Goal: Task Accomplishment & Management: Complete application form

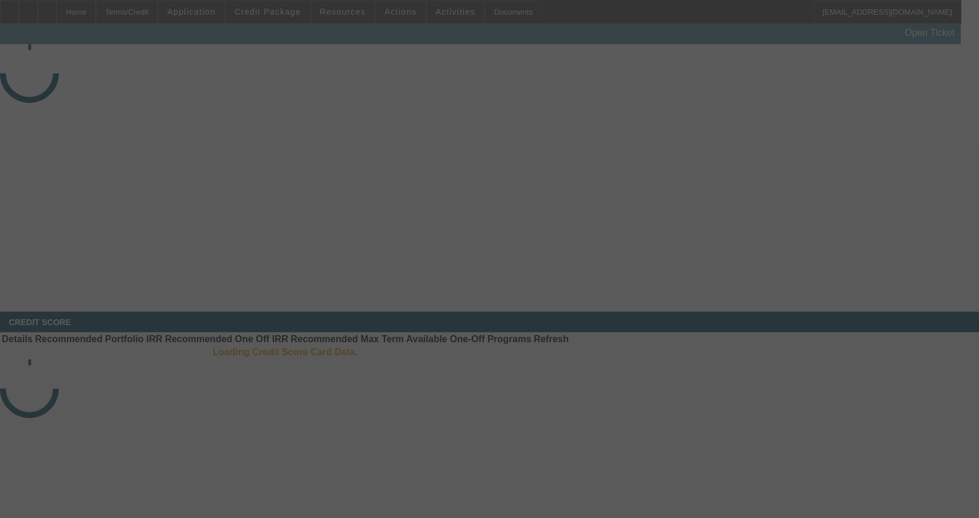
select select "3"
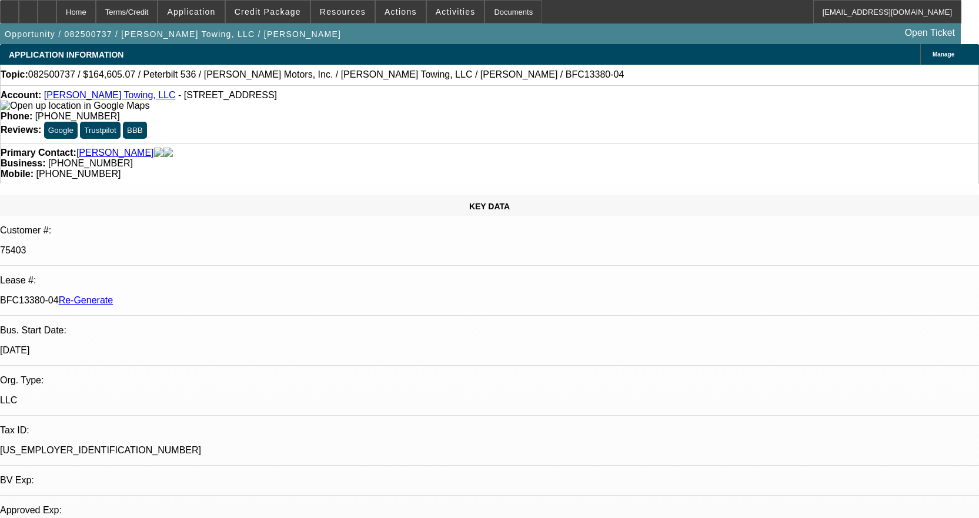
select select "0"
select select "1"
select select "2"
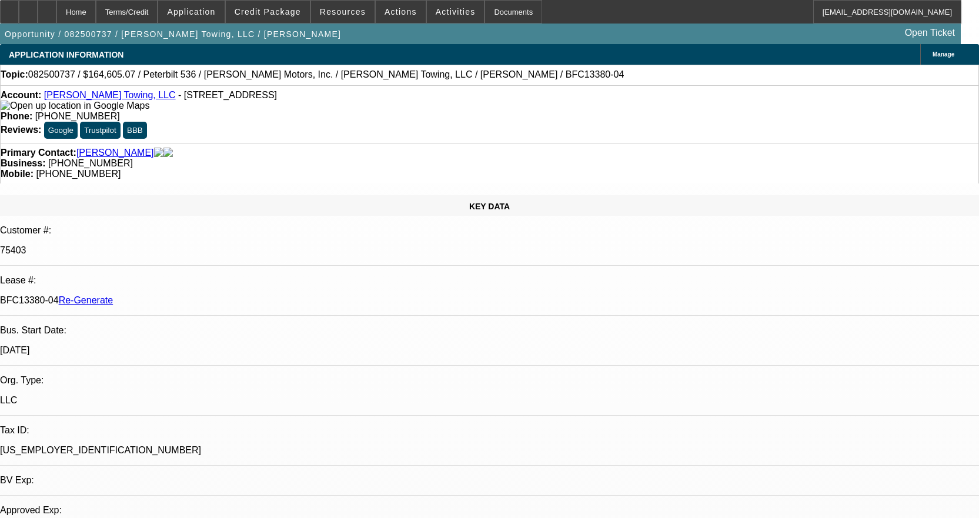
select select "6"
click at [127, 99] on link "[PERSON_NAME] Towing, LLC" at bounding box center [110, 95] width 132 height 10
click at [495, 15] on div "Documents" at bounding box center [514, 12] width 58 height 24
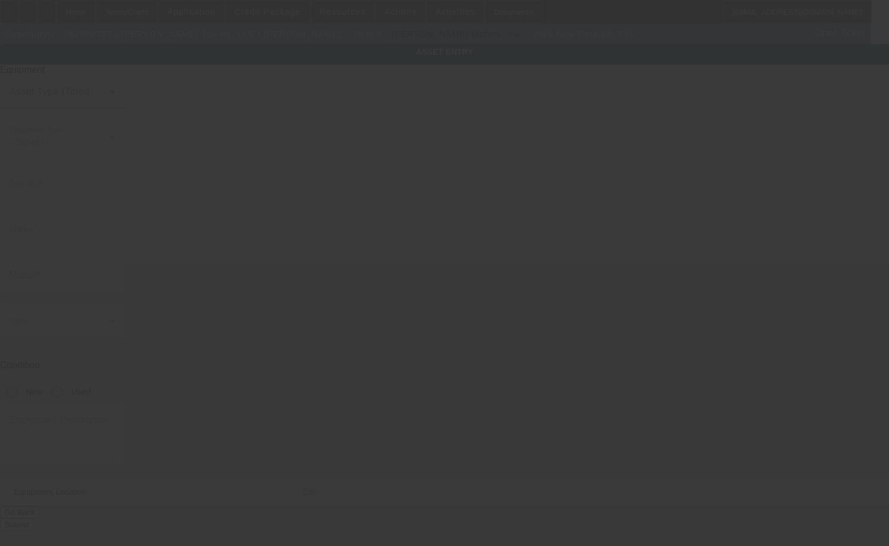
type input "[US_VEHICLE_IDENTIFICATION_NUMBER]"
type input "Peterbilt"
type input "536"
radio input "true"
type textarea "w/"
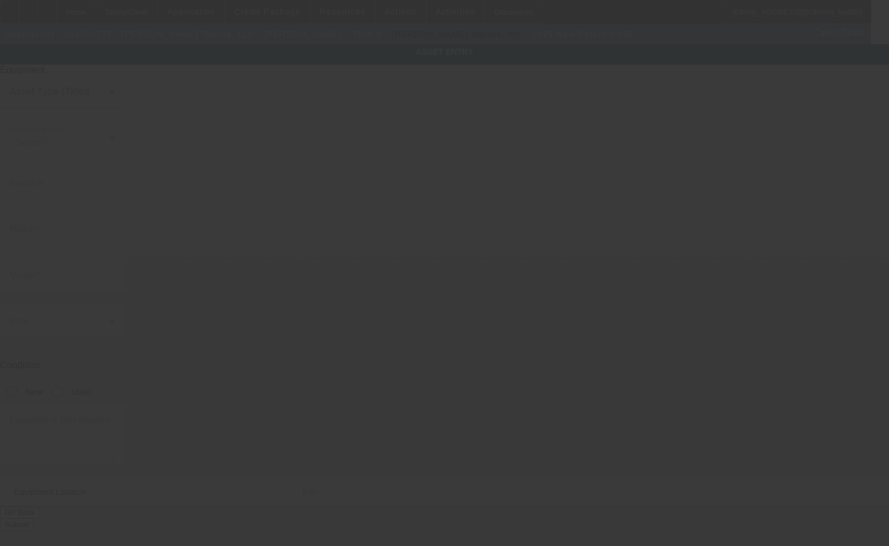
type input "12112 River Rd"
type input "Saint Rose"
type input "70087"
type input "Saint Charles"
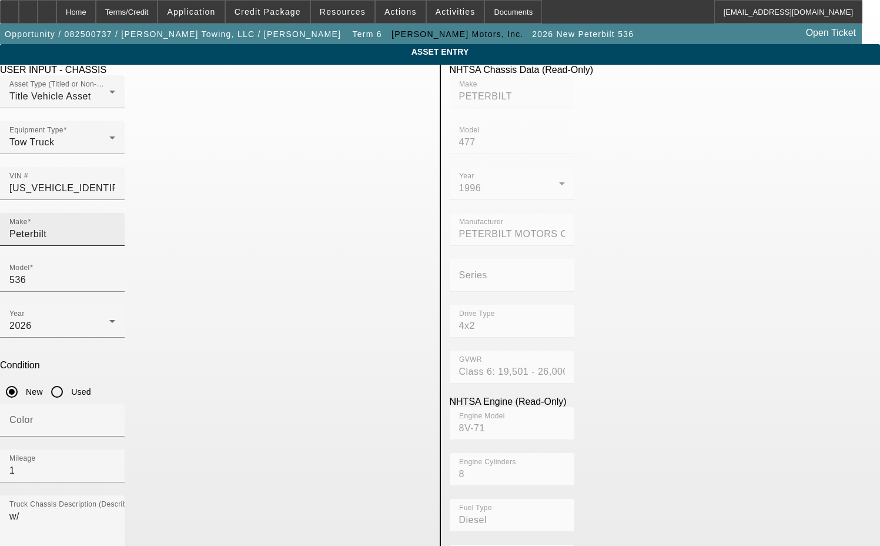
click at [115, 227] on input "Peterbilt" at bounding box center [62, 234] width 106 height 14
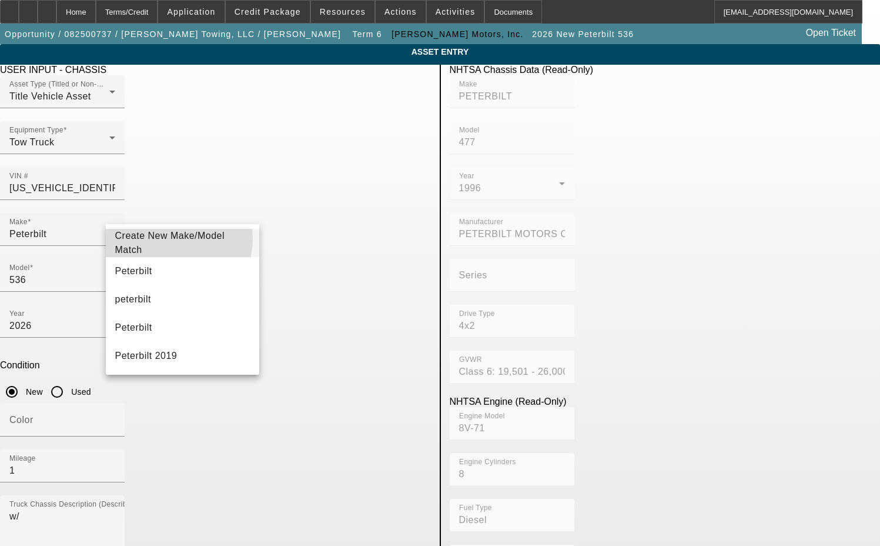
click at [175, 239] on span "Create New Make/Model Match" at bounding box center [170, 243] width 110 height 24
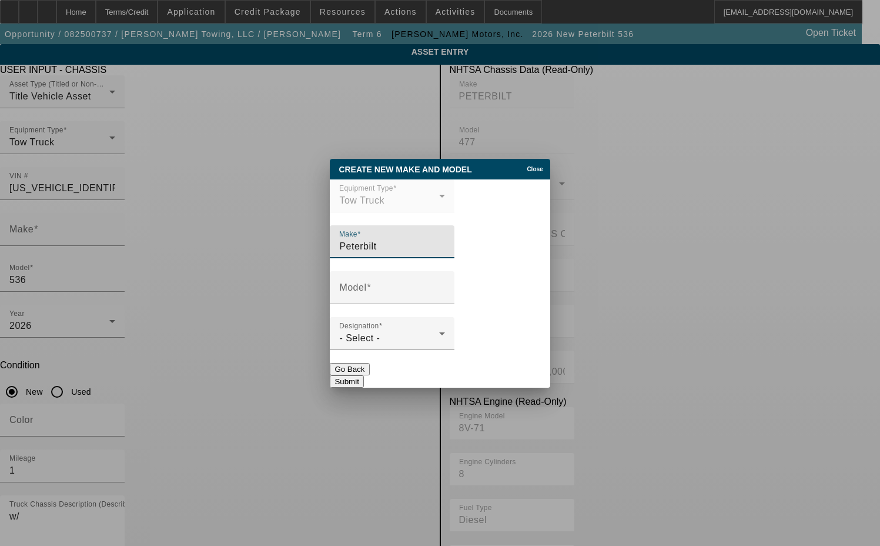
type input "Peterbilt"
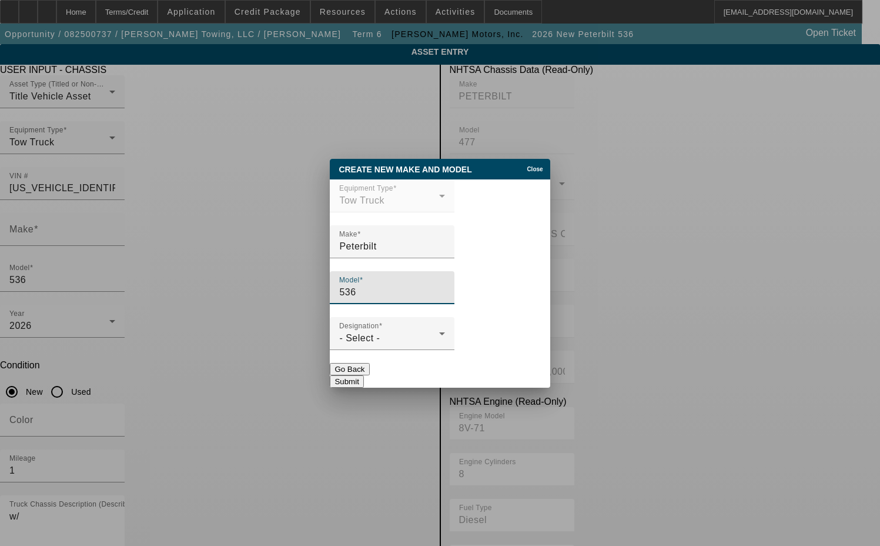
type input "536"
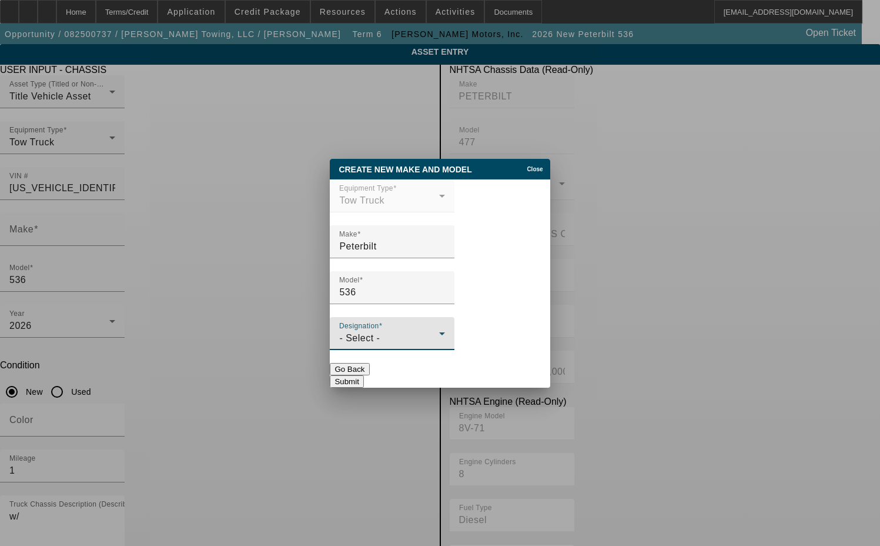
click at [411, 339] on div "- Select -" at bounding box center [389, 338] width 100 height 14
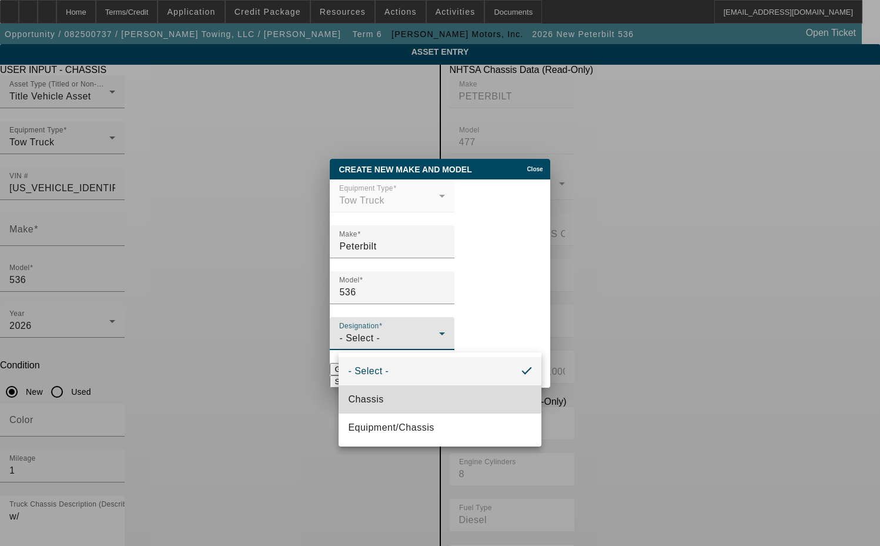
click at [380, 392] on span "Chassis" at bounding box center [365, 399] width 35 height 14
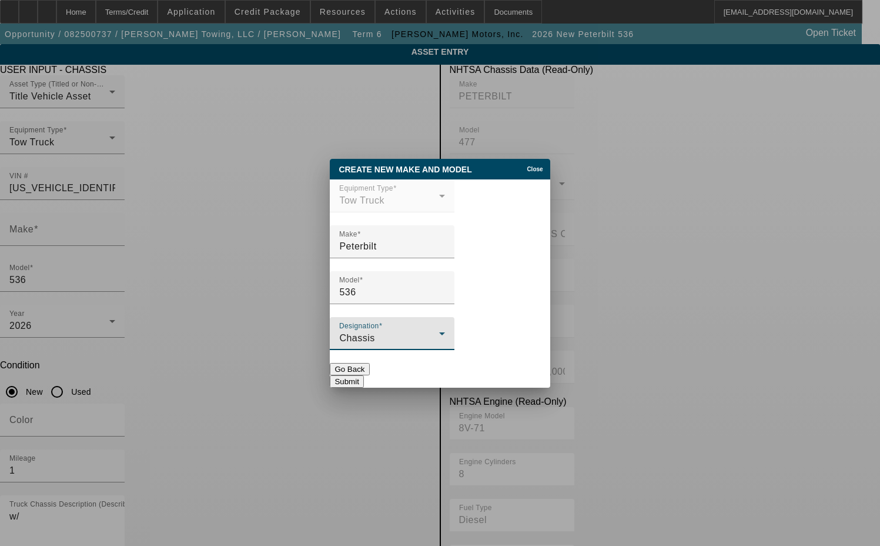
click at [363, 375] on button "Submit" at bounding box center [347, 381] width 34 height 12
type input "Peterbilt"
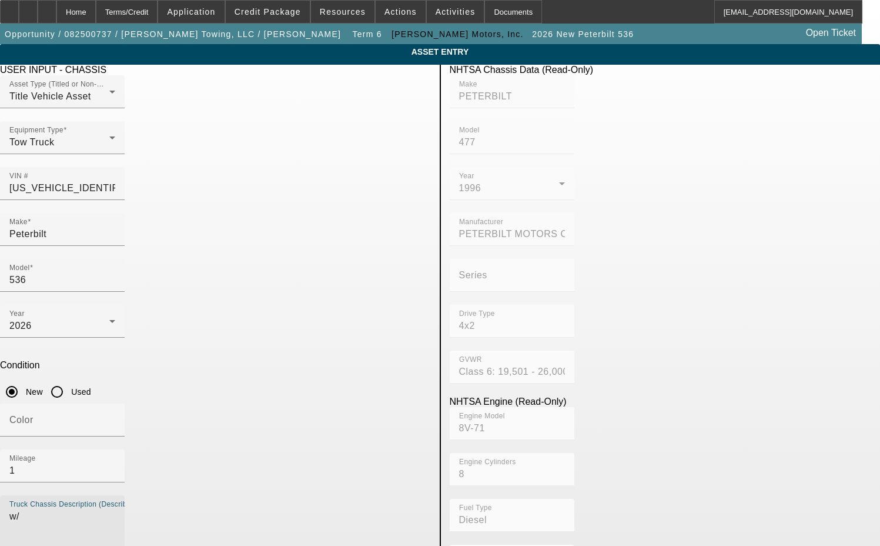
drag, startPoint x: 162, startPoint y: 349, endPoint x: 93, endPoint y: 348, distance: 69.4
click at [94, 348] on app-asset-collateral-manage "ASSET ENTRY Delete asset USER INPUT - CHASSIS Asset Type (Titled or Non-Titled)…" at bounding box center [440, 501] width 880 height 915
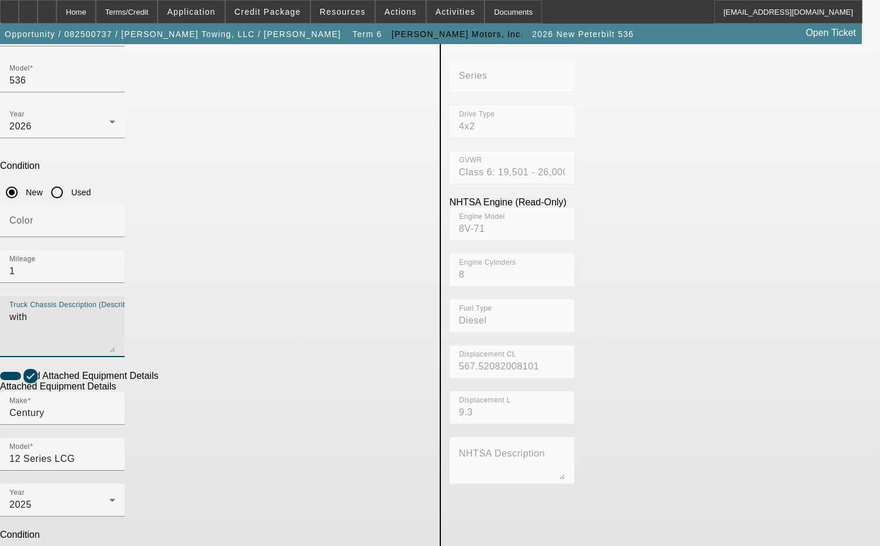
scroll to position [212, 0]
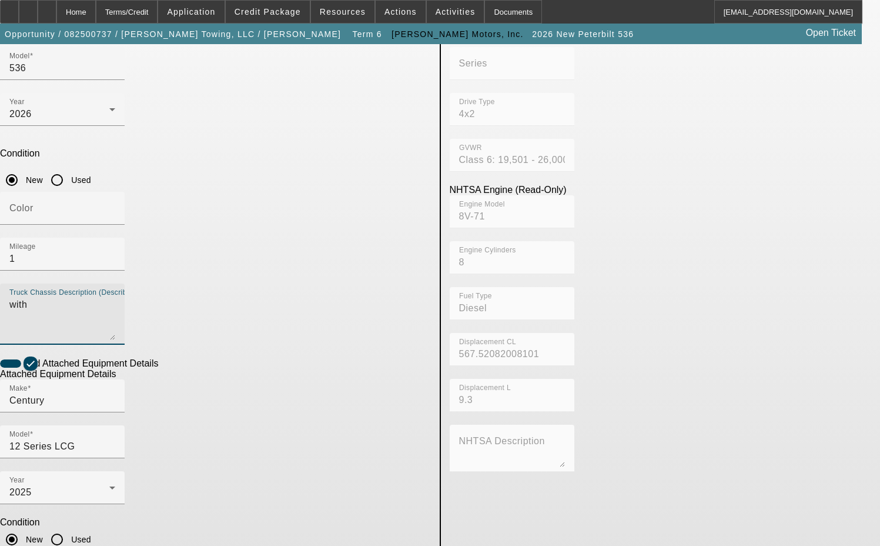
type textarea "with"
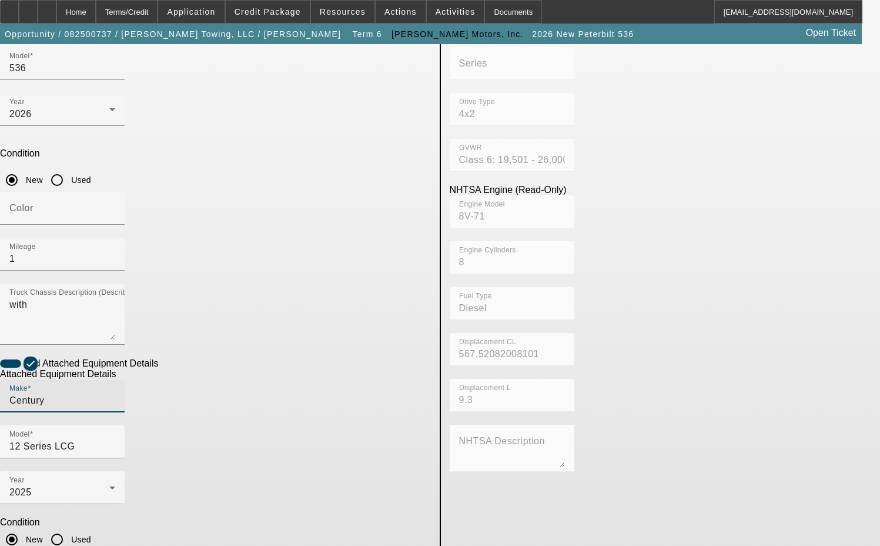
click at [115, 393] on input "Century" at bounding box center [62, 400] width 106 height 14
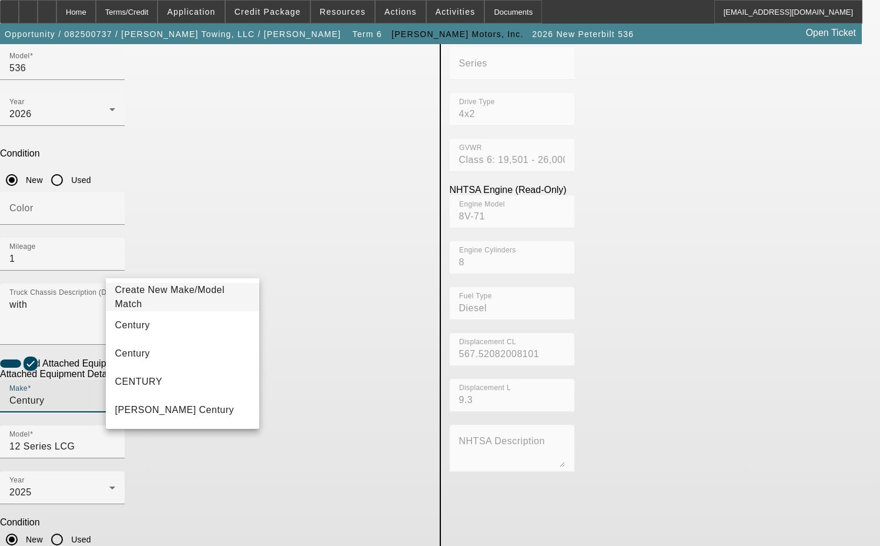
click at [178, 292] on span "Create New Make/Model Match" at bounding box center [182, 297] width 135 height 28
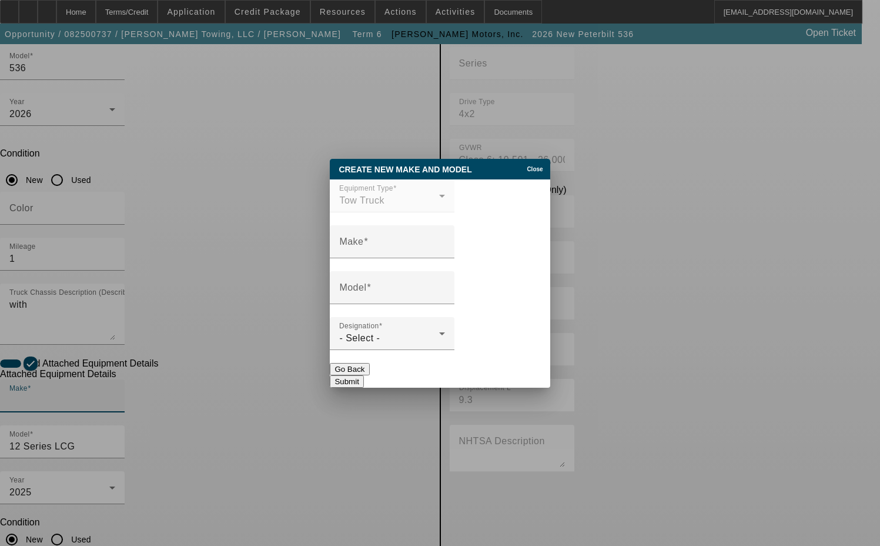
scroll to position [0, 0]
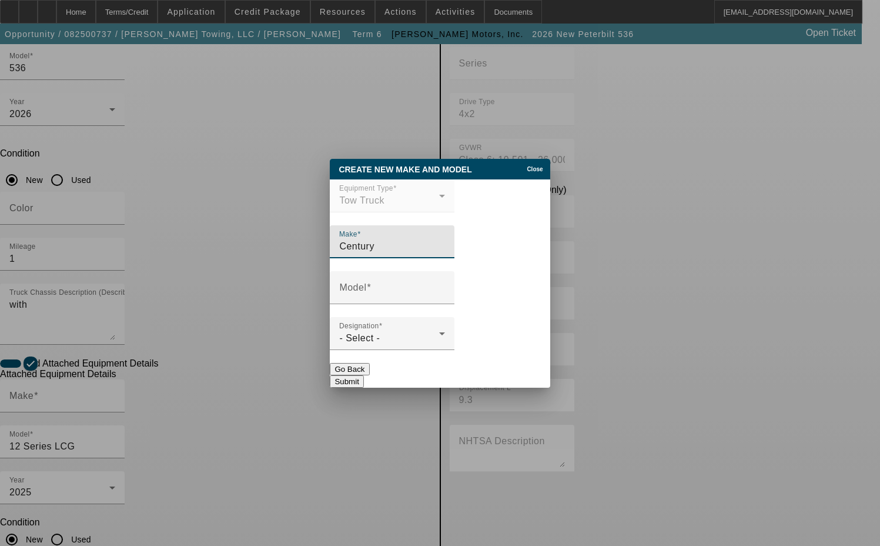
type input "Century"
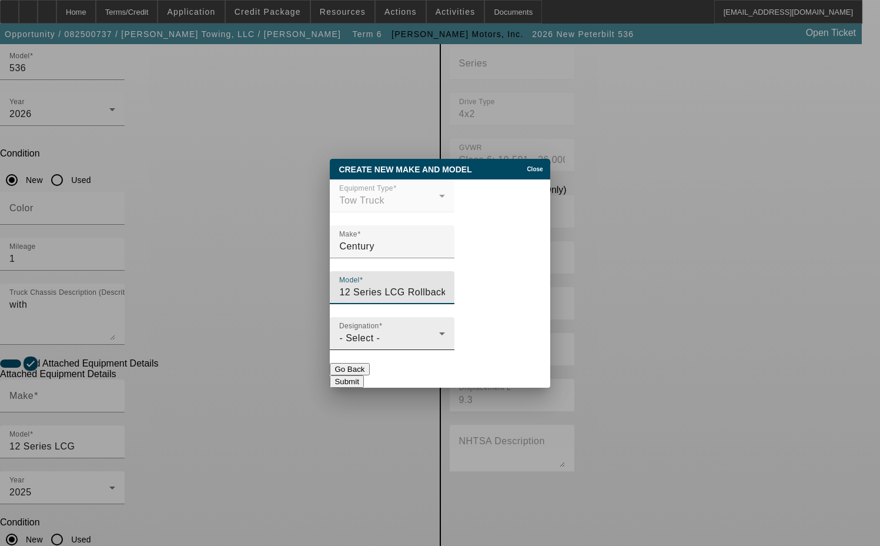
type input "12 Series LCG Rollback"
click at [405, 342] on div "- Select -" at bounding box center [389, 338] width 100 height 14
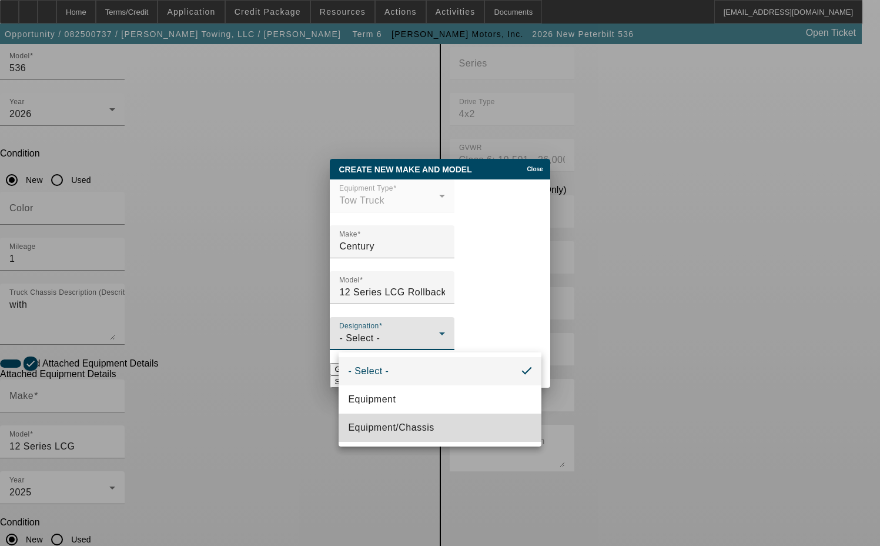
click at [386, 423] on span "Equipment/Chassis" at bounding box center [391, 427] width 86 height 14
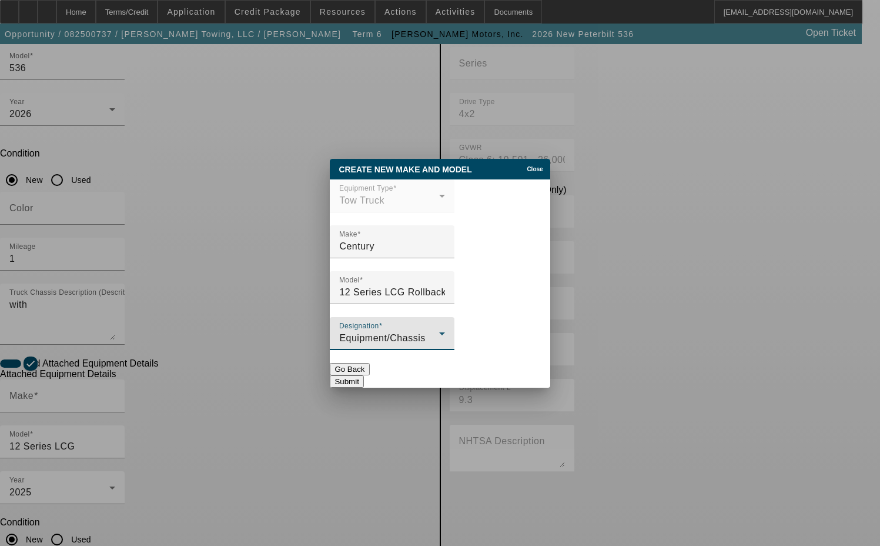
click at [363, 375] on button "Submit" at bounding box center [347, 381] width 34 height 12
type input "Century"
type input "12 Series LCG Rollback"
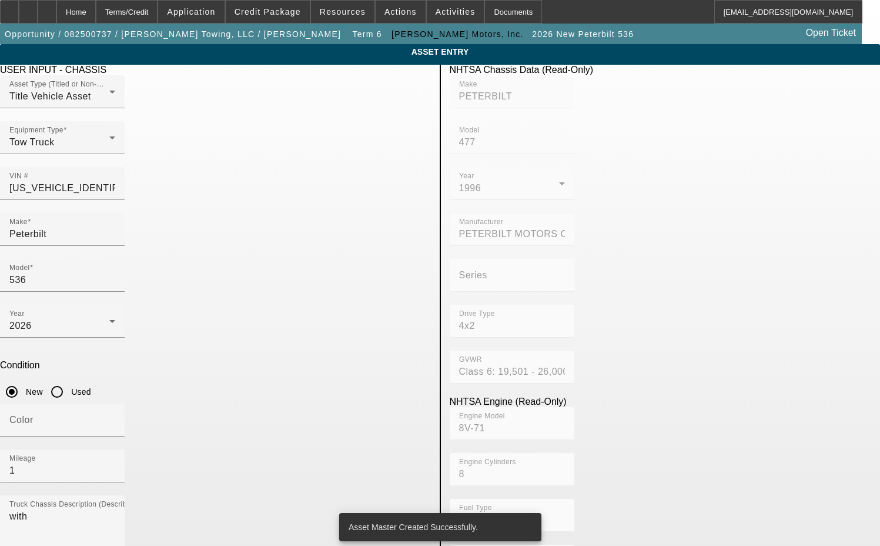
scroll to position [212, 0]
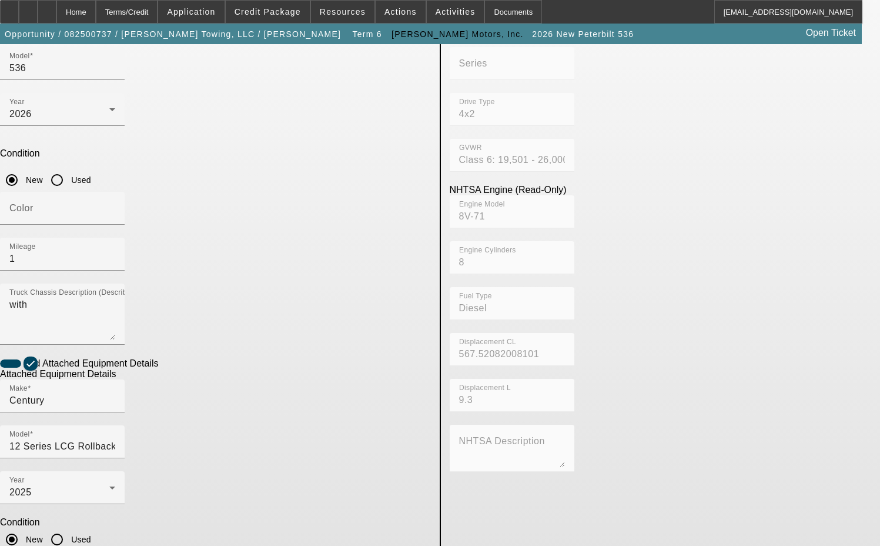
drag, startPoint x: 181, startPoint y: 359, endPoint x: 103, endPoint y: 361, distance: 77.6
type input "ST12L2C251637"
drag, startPoint x: 152, startPoint y: 402, endPoint x: 47, endPoint y: 395, distance: 105.0
click at [47, 395] on app-asset-collateral-manage "ASSET ENTRY Delete asset USER INPUT - CHASSIS Asset Type (Titled or Non-Titled)…" at bounding box center [440, 289] width 880 height 915
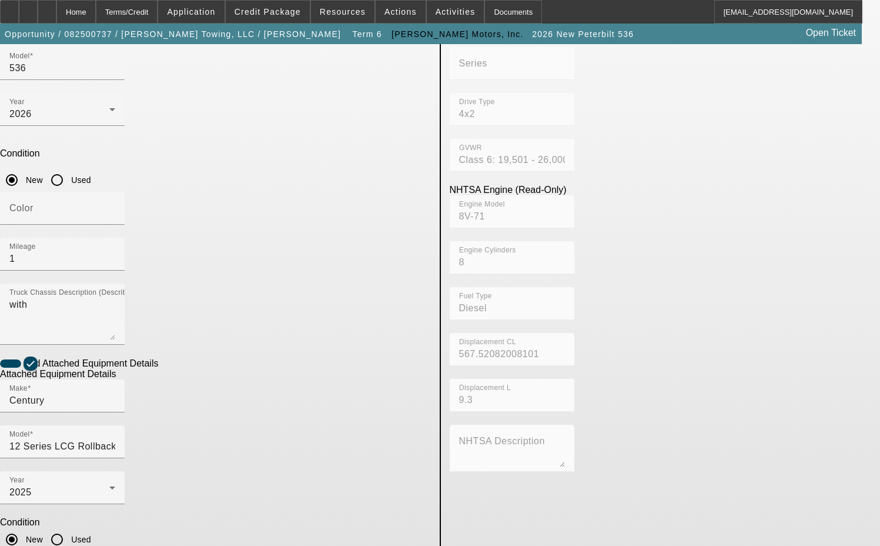
type textarea "includes all accessories, attachments and options"
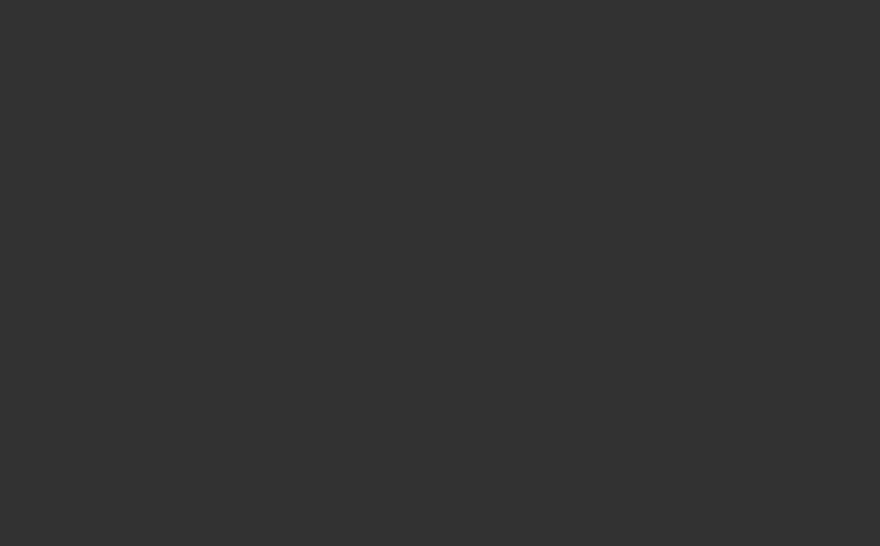
select select "3"
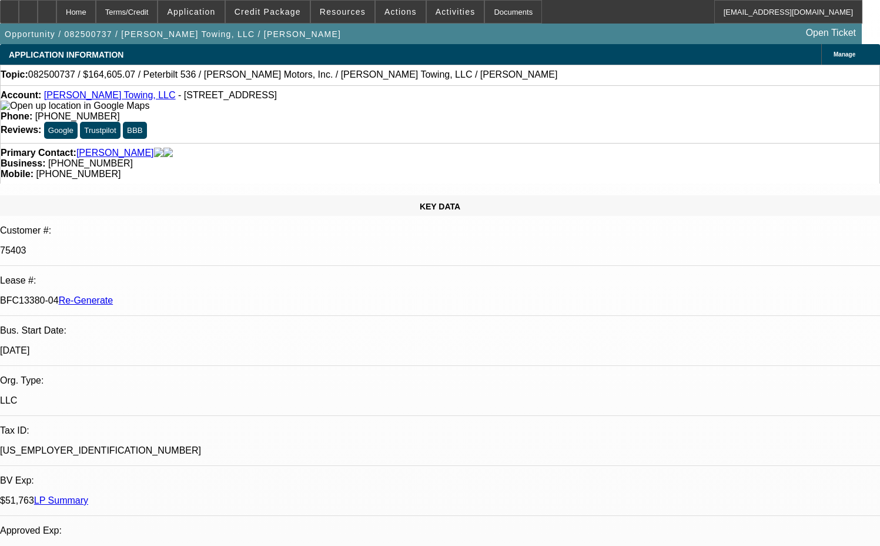
select select "0"
select select "2"
select select "0"
select select "6"
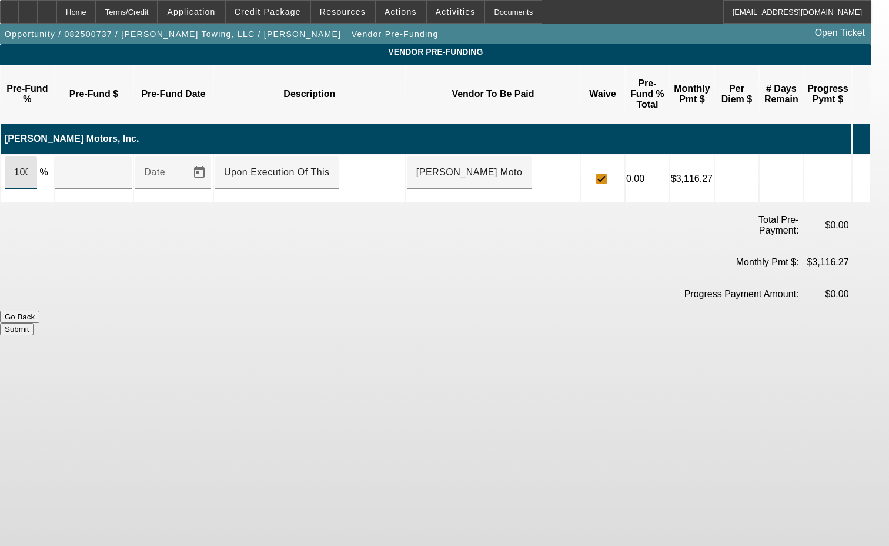
click at [28, 165] on input "100" at bounding box center [21, 172] width 14 height 14
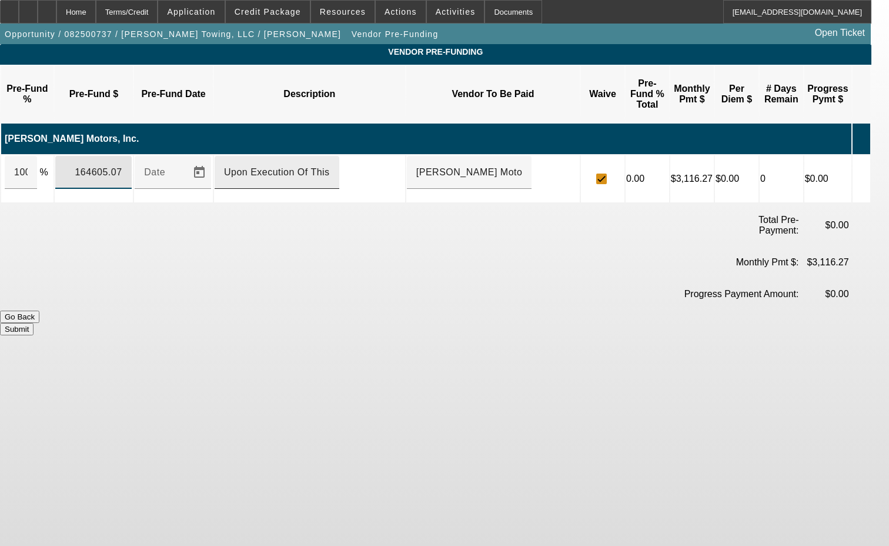
type input "$164,605.07"
drag, startPoint x: 265, startPoint y: 141, endPoint x: 290, endPoint y: 134, distance: 26.3
click at [265, 165] on input "Upon Execution Of This Agreement" at bounding box center [277, 172] width 106 height 14
type input "Upon execution of this agreement"
click at [34, 323] on button "Submit" at bounding box center [17, 329] width 34 height 12
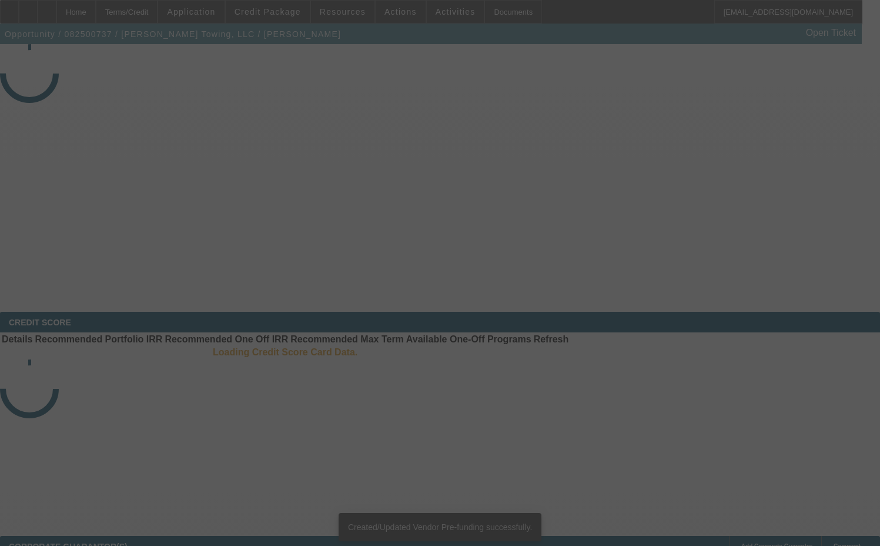
select select "3"
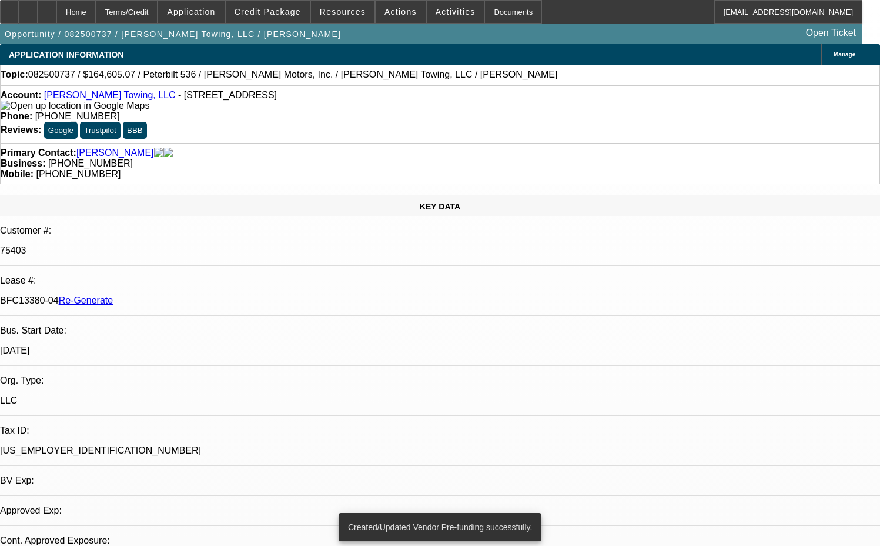
select select "0"
select select "2"
select select "0"
select select "6"
